Goal: Transaction & Acquisition: Purchase product/service

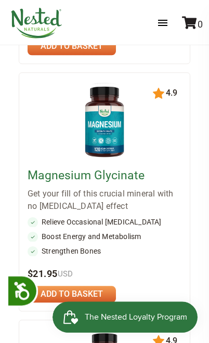
scroll to position [442, 0]
click at [81, 286] on link at bounding box center [72, 294] width 88 height 17
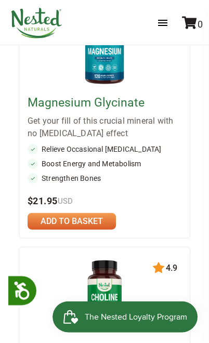
scroll to position [518, 0]
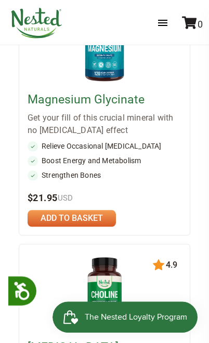
click at [74, 210] on link at bounding box center [72, 218] width 88 height 17
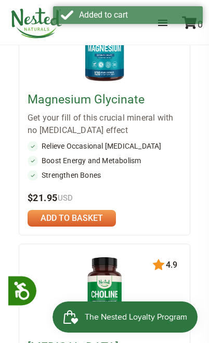
click at [166, 160] on div "Magnesium Glycinate Get your fill of this crucial mineral with no laxative effe…" at bounding box center [105, 136] width 154 height 96
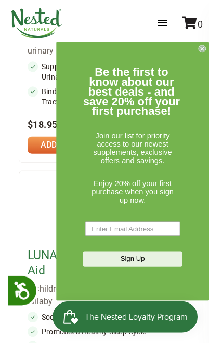
scroll to position [1635, 0]
click at [198, 83] on form "Be the first to know about our best deals - and save 20% off your first purchas…" at bounding box center [132, 171] width 153 height 259
click at [200, 74] on main "Find Your Supplement Sleep Wake Thrive Shop All Supplements Sort by: Featured H…" at bounding box center [104, 103] width 209 height 3253
click at [204, 53] on circle "Close dialog" at bounding box center [202, 48] width 7 height 7
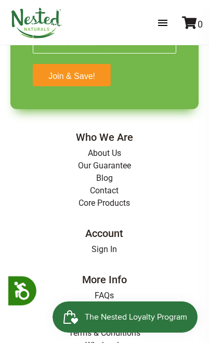
scroll to position [3486, 0]
click at [107, 245] on link "Sign In" at bounding box center [104, 250] width 25 height 10
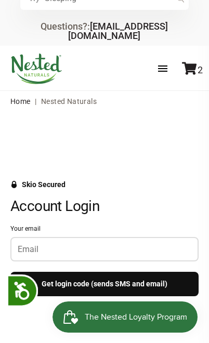
click at [39, 245] on input "Your email" at bounding box center [105, 250] width 174 height 10
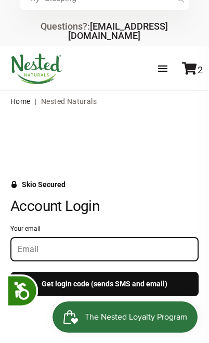
scroll to position [20, 0]
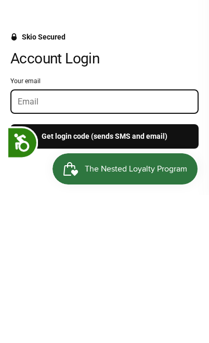
type input "[PERSON_NAME][EMAIL_ADDRESS][PERSON_NAME][DOMAIN_NAME]"
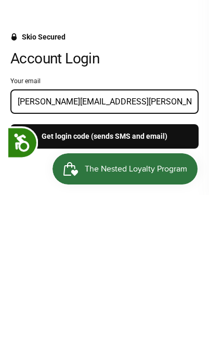
click at [105, 273] on button "Get login code (sends SMS and email)" at bounding box center [104, 285] width 188 height 24
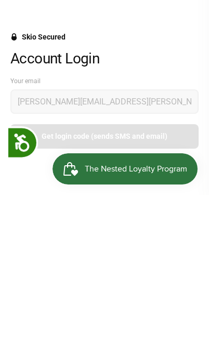
scroll to position [169, 0]
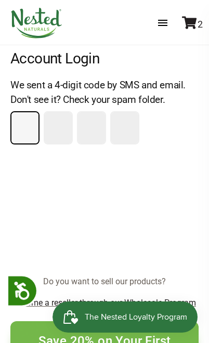
click at [34, 118] on input "Please enter your pin code" at bounding box center [24, 127] width 27 height 31
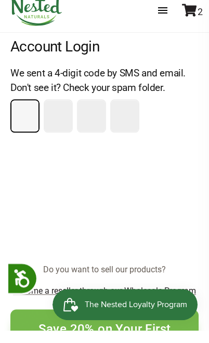
type input "9"
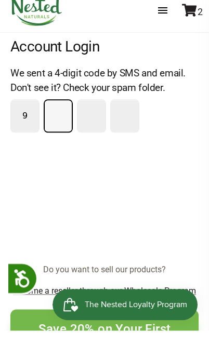
type input "9"
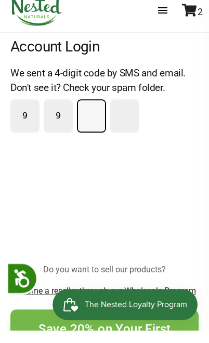
type input "1"
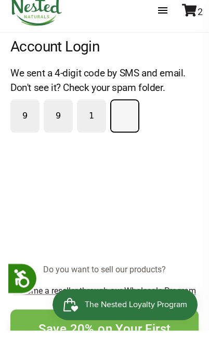
type input "7"
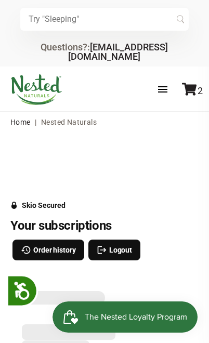
click at [185, 234] on div "Order history Logout" at bounding box center [104, 250] width 197 height 33
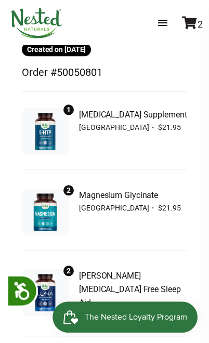
scroll to position [248, 0]
click at [98, 108] on span "[MEDICAL_DATA] Supplement" at bounding box center [133, 115] width 108 height 14
click at [56, 121] on img at bounding box center [45, 131] width 37 height 37
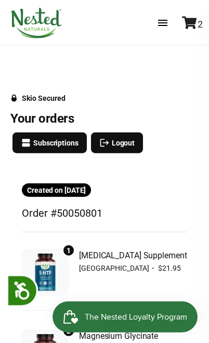
scroll to position [111, 0]
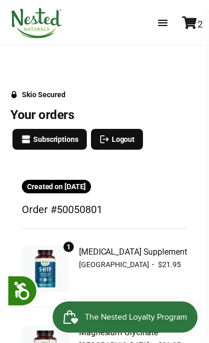
click at [196, 21] on icon at bounding box center [189, 22] width 15 height 13
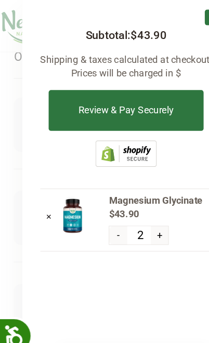
scroll to position [272, 0]
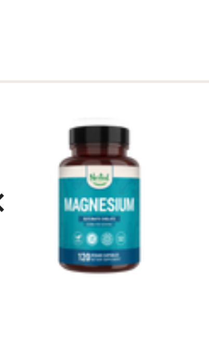
click at [60, 170] on img at bounding box center [73, 187] width 26 height 34
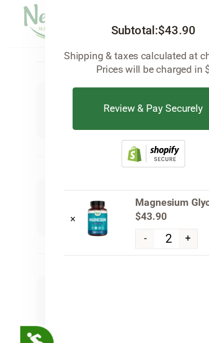
scroll to position [256, 0]
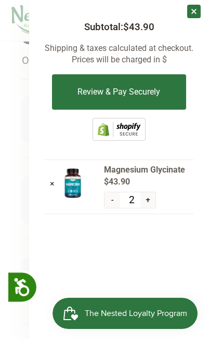
click at [116, 91] on button "Review & Pay Securely" at bounding box center [119, 95] width 134 height 35
